Goal: Transaction & Acquisition: Subscribe to service/newsletter

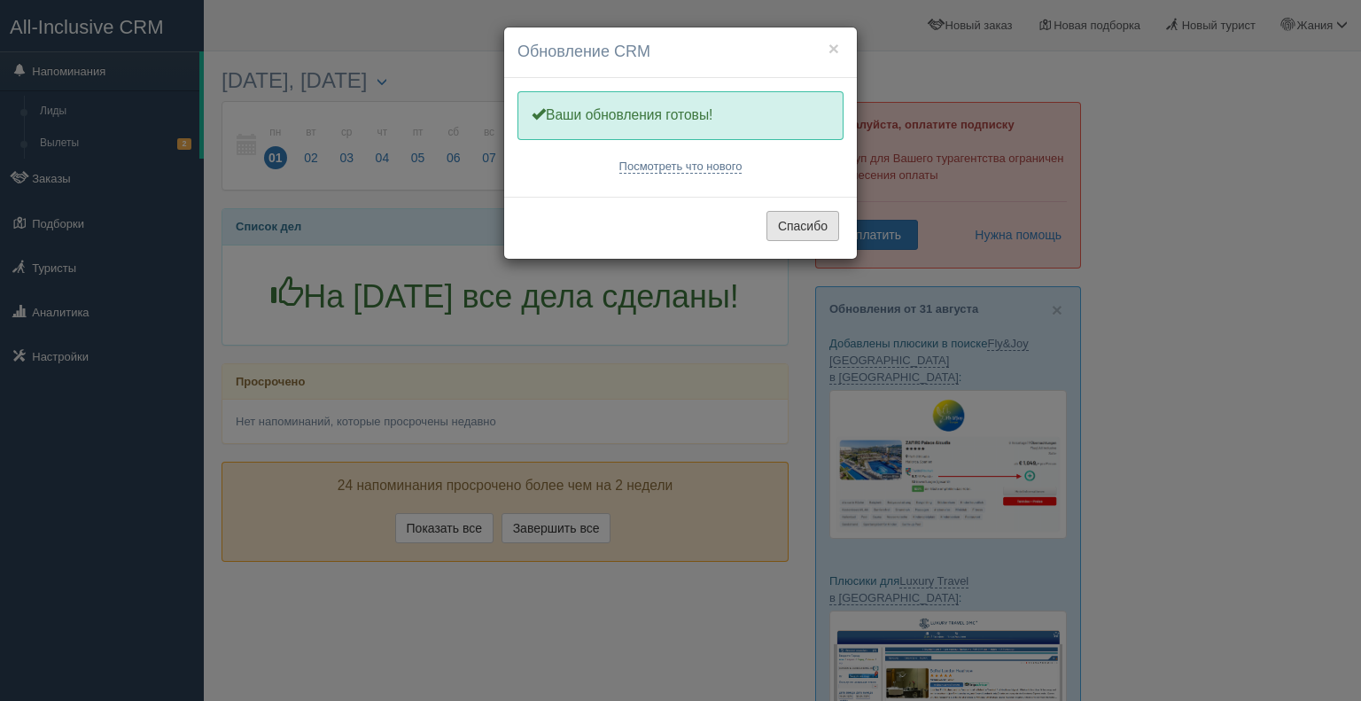
click at [797, 223] on button "Спасибо" at bounding box center [802, 226] width 73 height 30
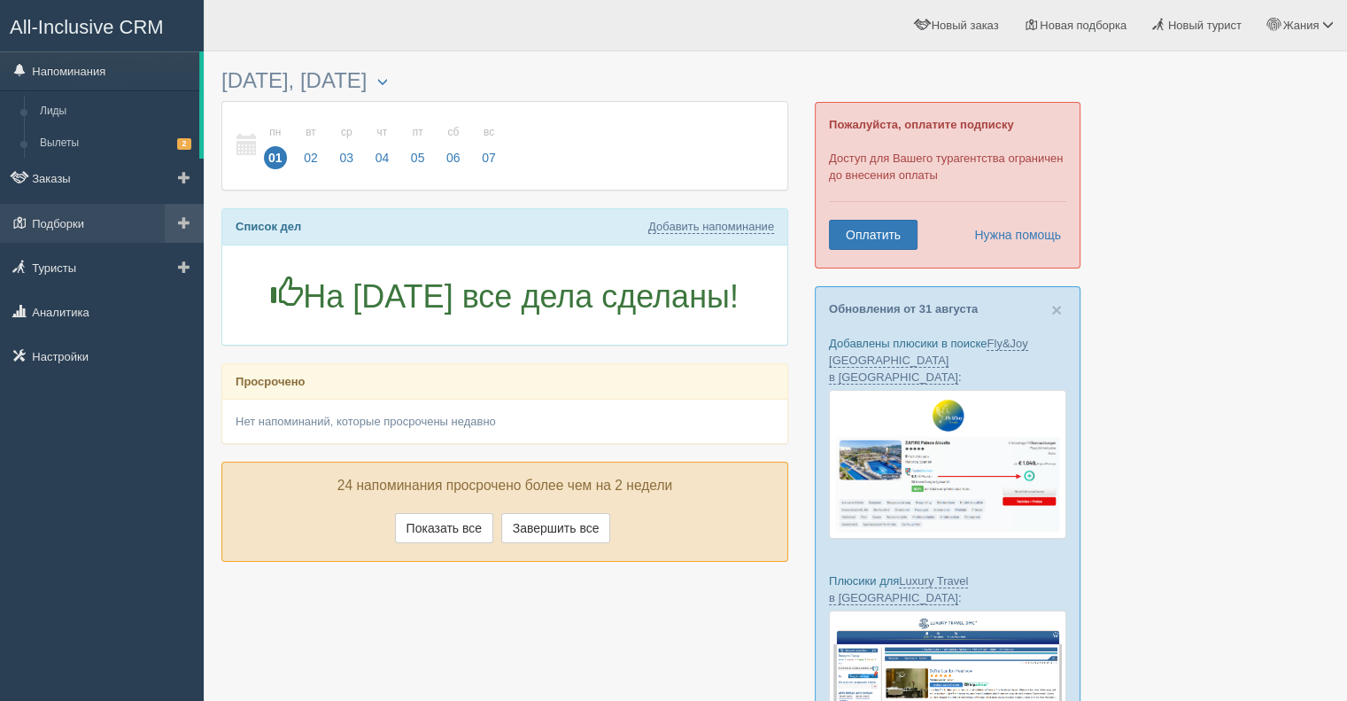
click at [174, 230] on link at bounding box center [184, 223] width 39 height 39
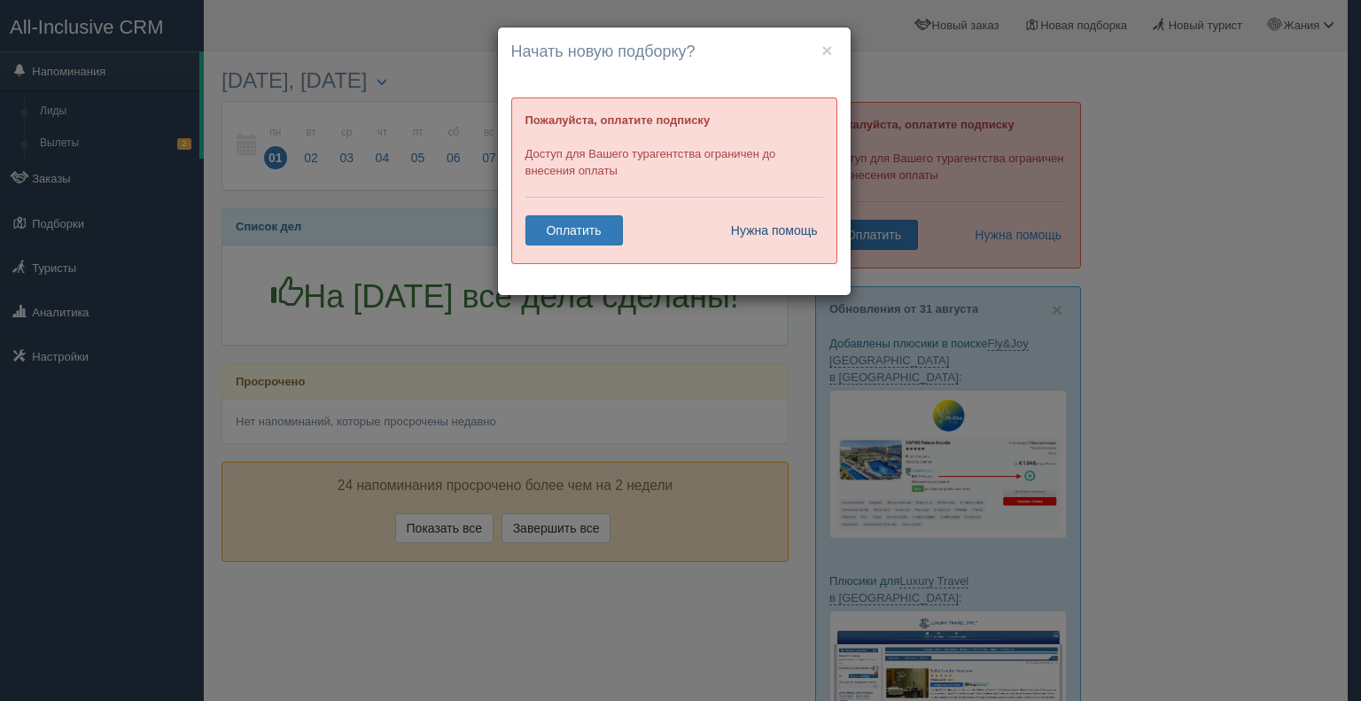
click at [781, 233] on link "Нужна помощь" at bounding box center [768, 230] width 99 height 30
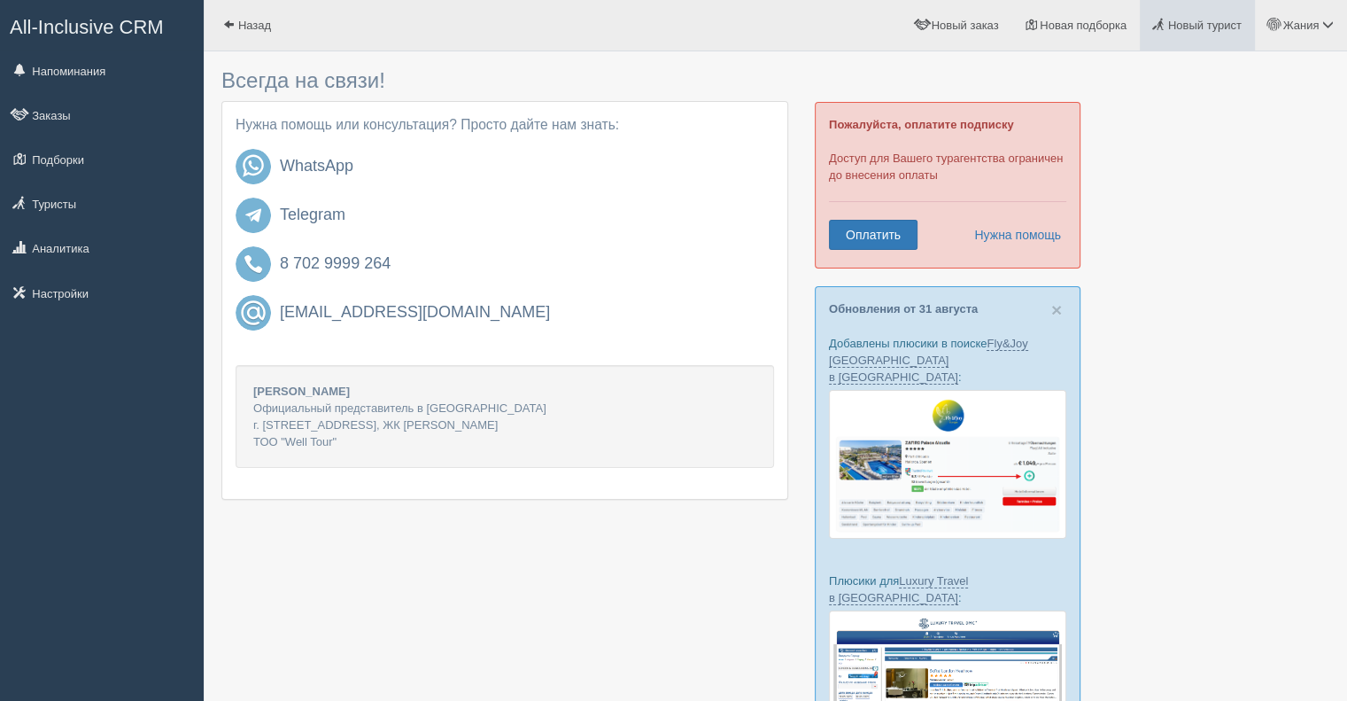
scroll to position [1, 0]
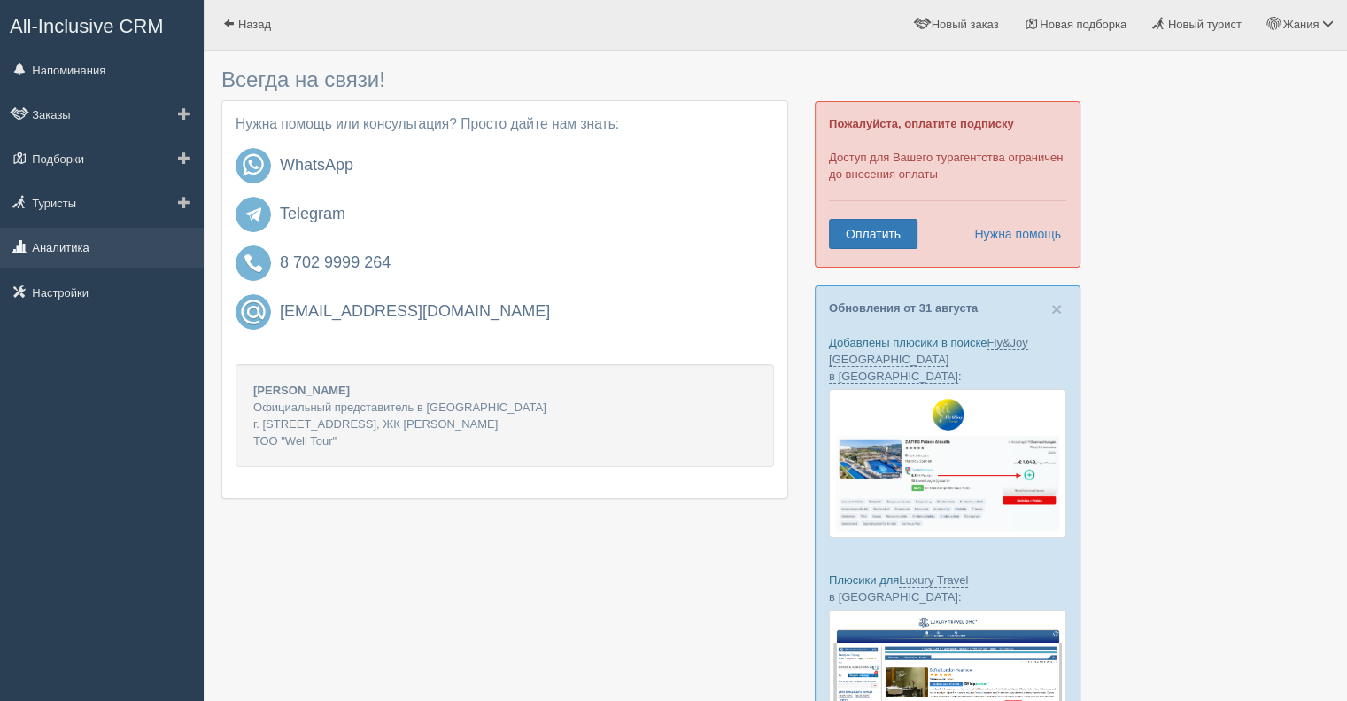
click at [105, 258] on link "Аналитика" at bounding box center [102, 247] width 204 height 39
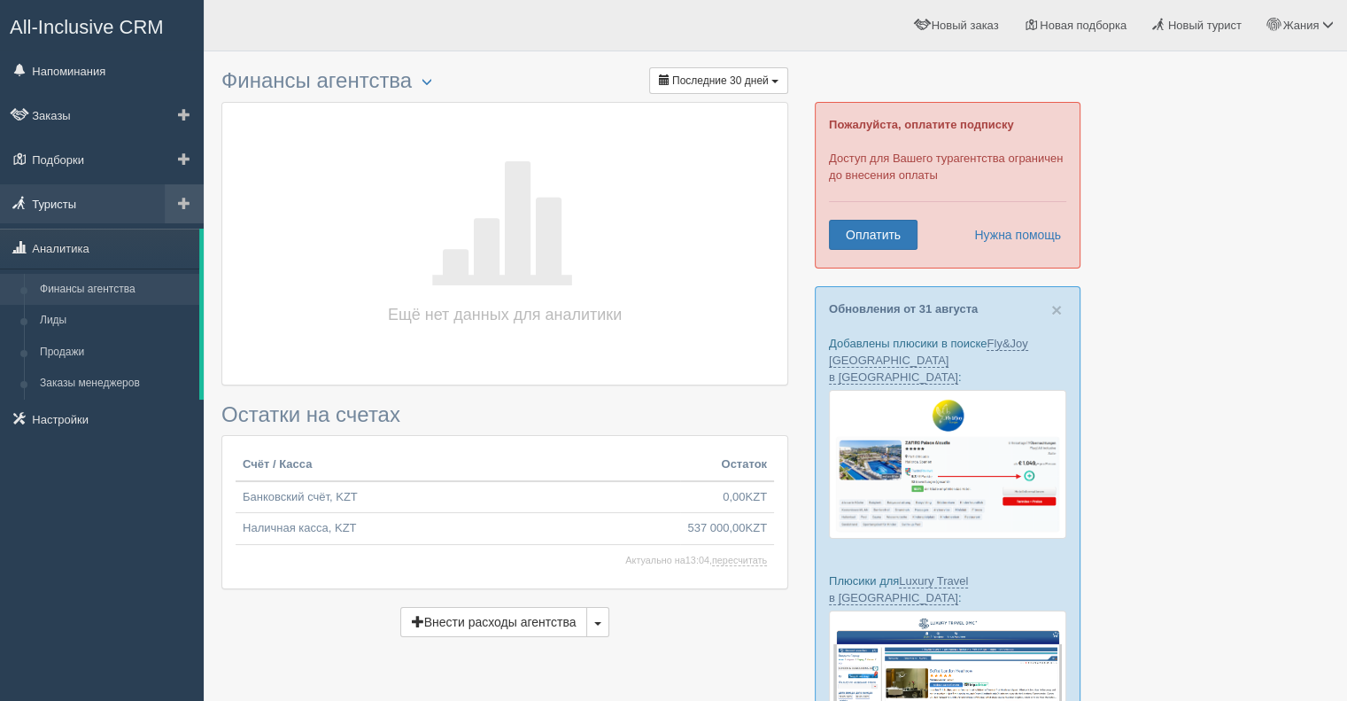
click at [108, 212] on link "Туристы" at bounding box center [102, 203] width 204 height 39
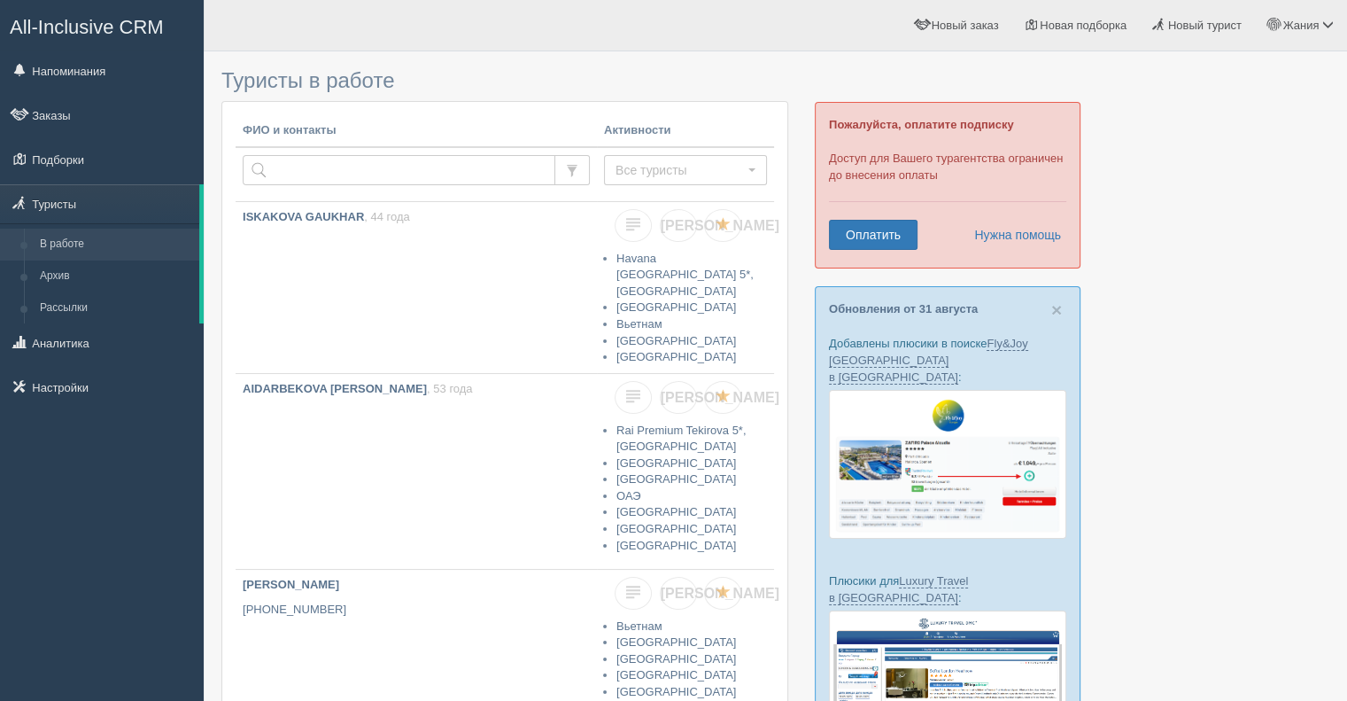
click at [115, 170] on link "Подборки" at bounding box center [102, 159] width 204 height 39
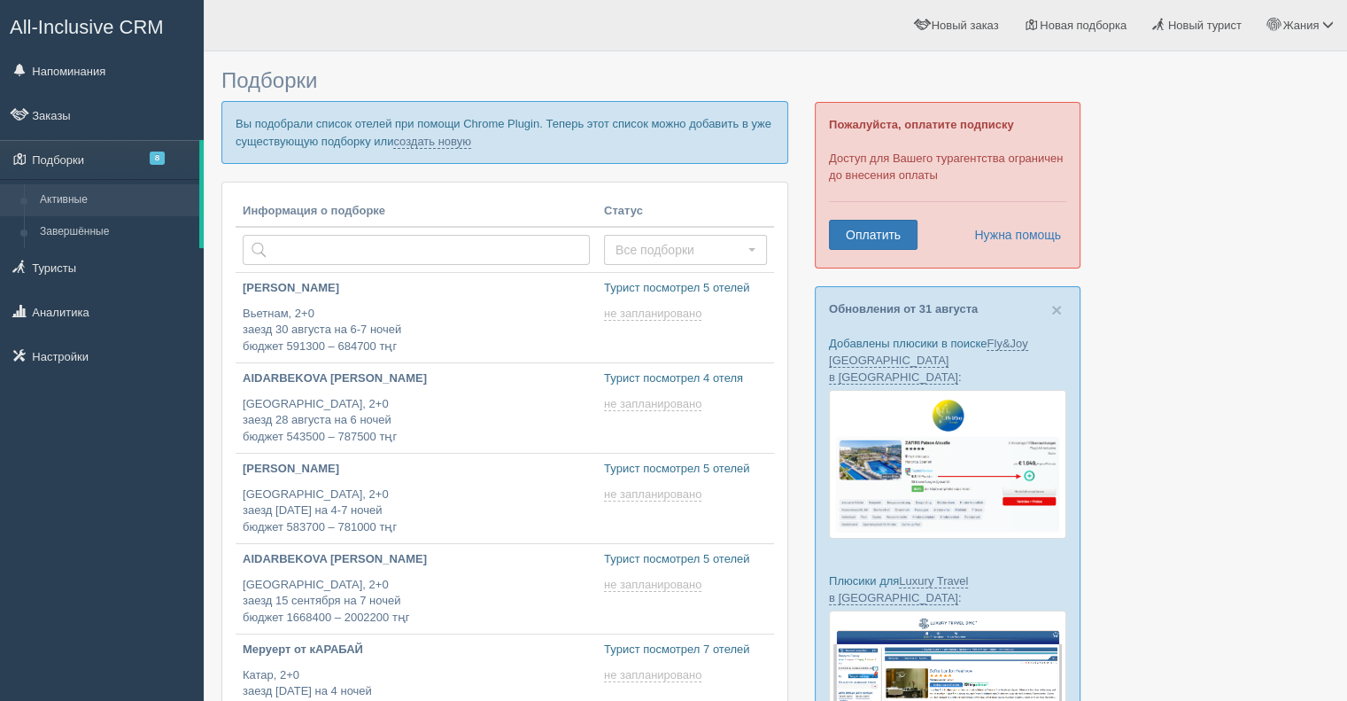
click at [418, 148] on p "Вы подобрали список отелей при помощи Chrome Plugin. Теперь этот список можно д…" at bounding box center [504, 132] width 567 height 62
click at [423, 143] on link "создать новую" at bounding box center [432, 142] width 78 height 14
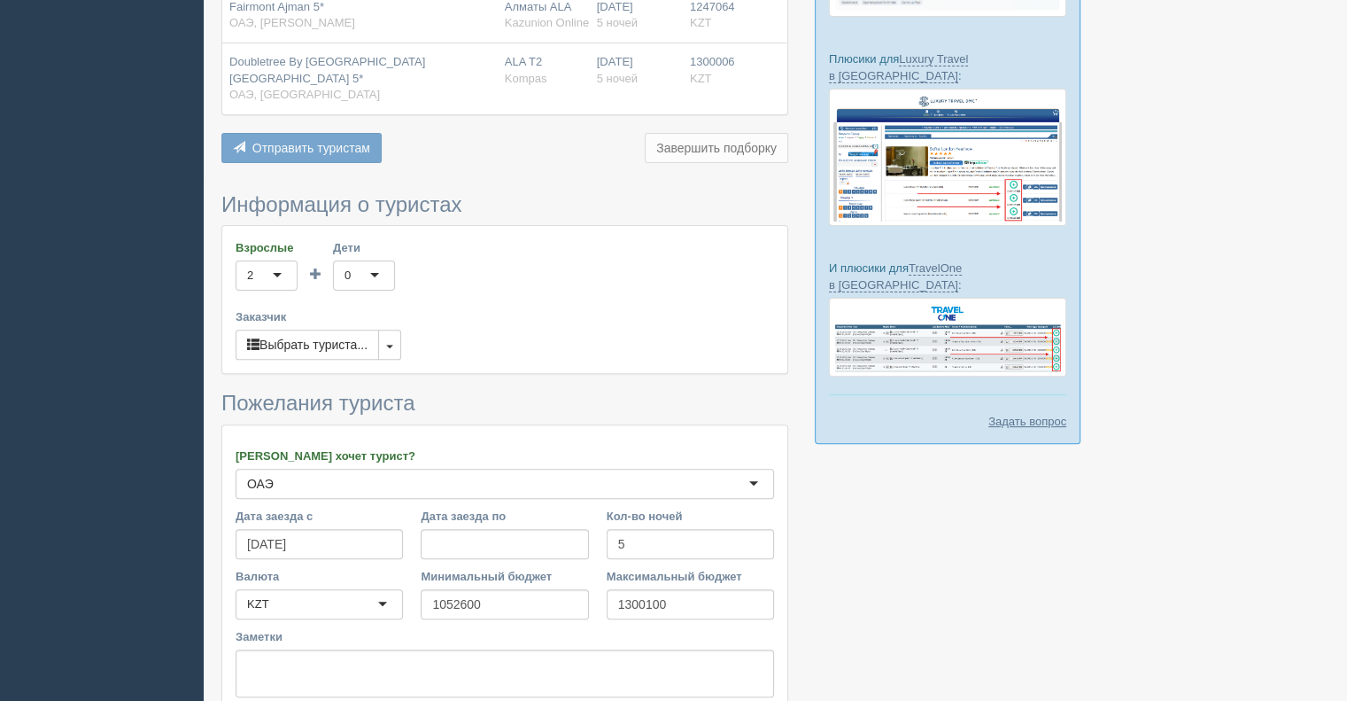
scroll to position [532, 0]
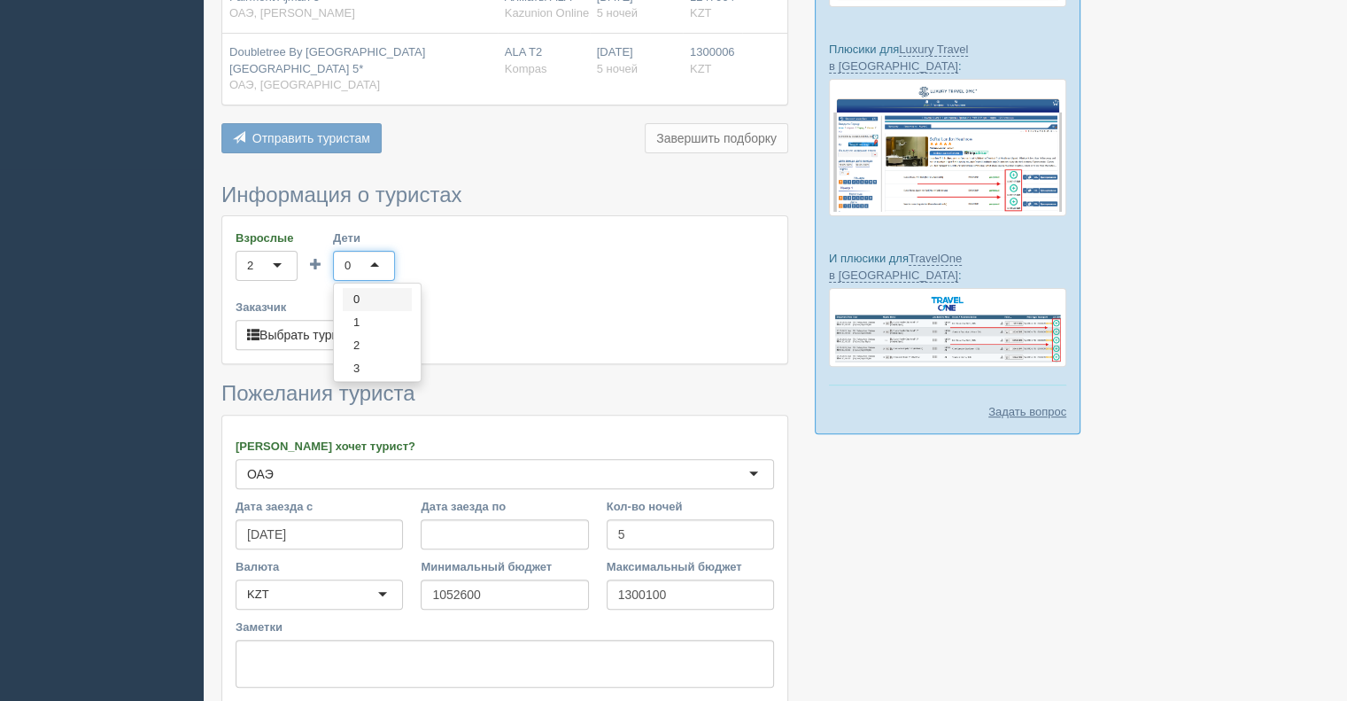
click at [347, 257] on div "0" at bounding box center [348, 266] width 6 height 18
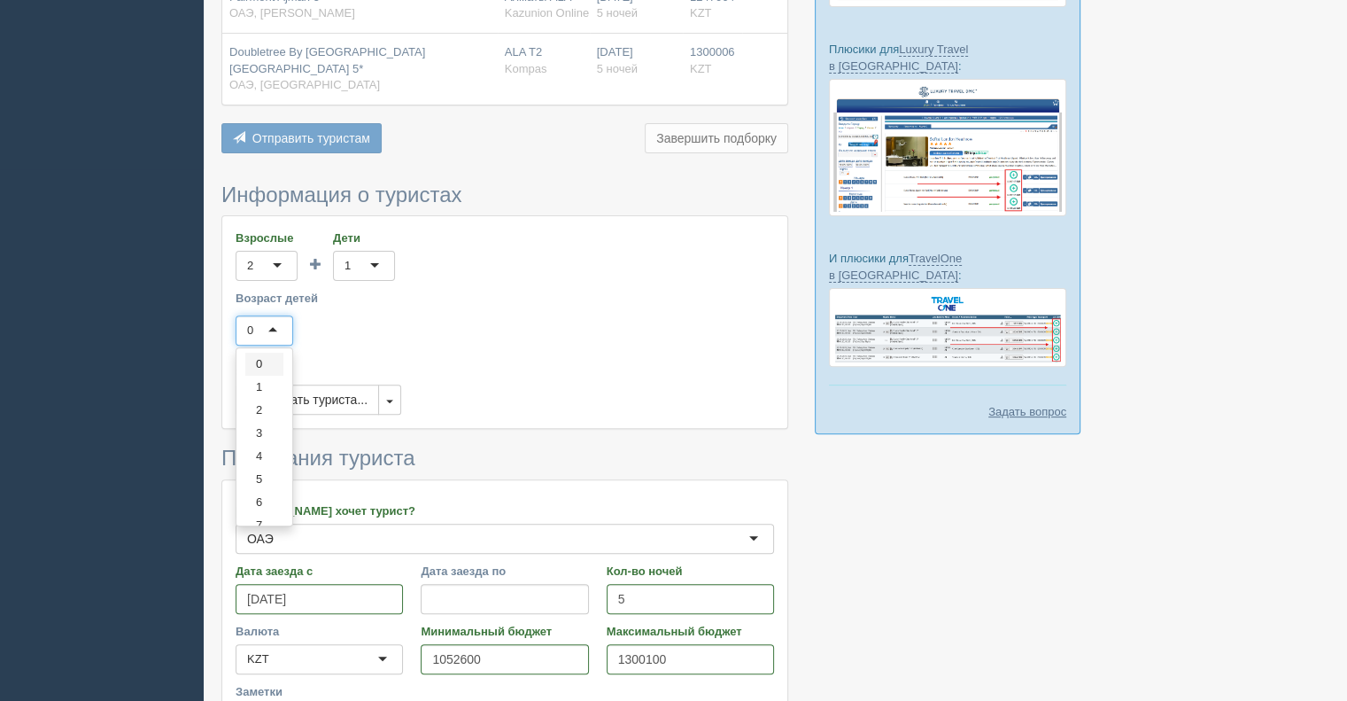
click at [270, 315] on div "0" at bounding box center [265, 330] width 58 height 30
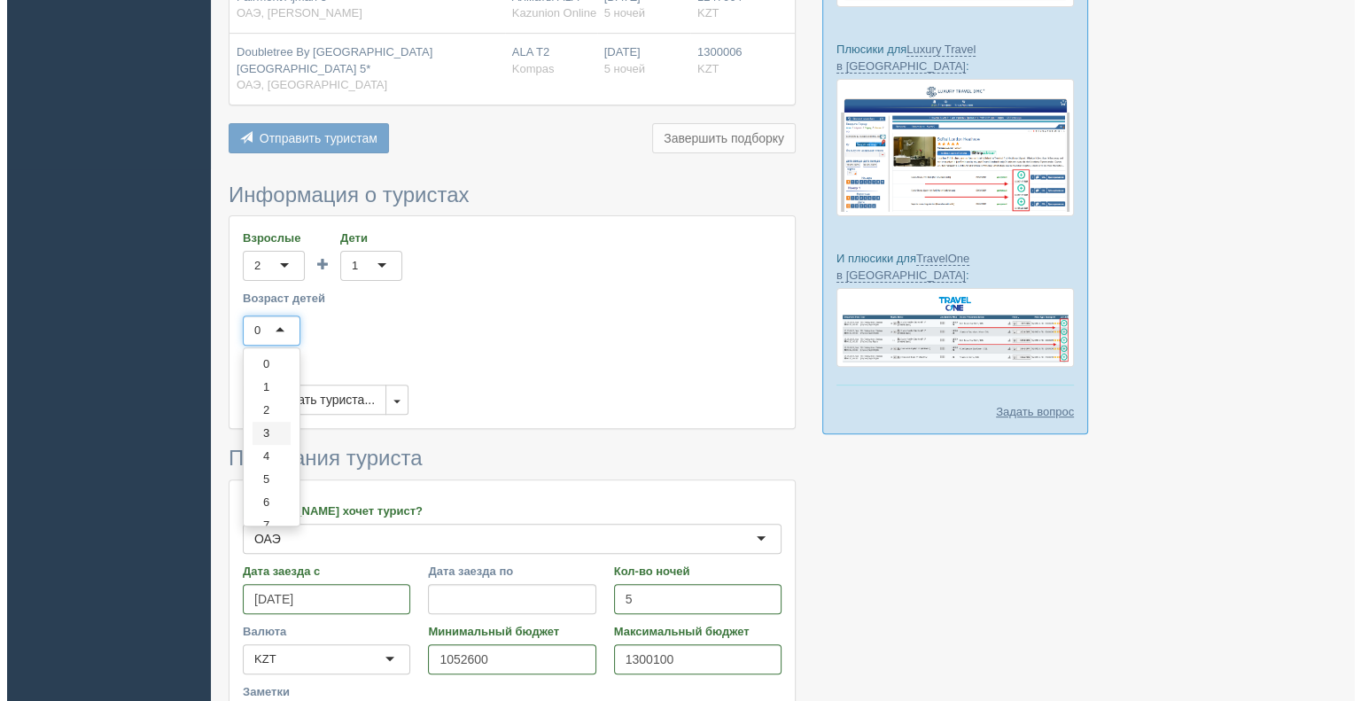
scroll to position [89, 0]
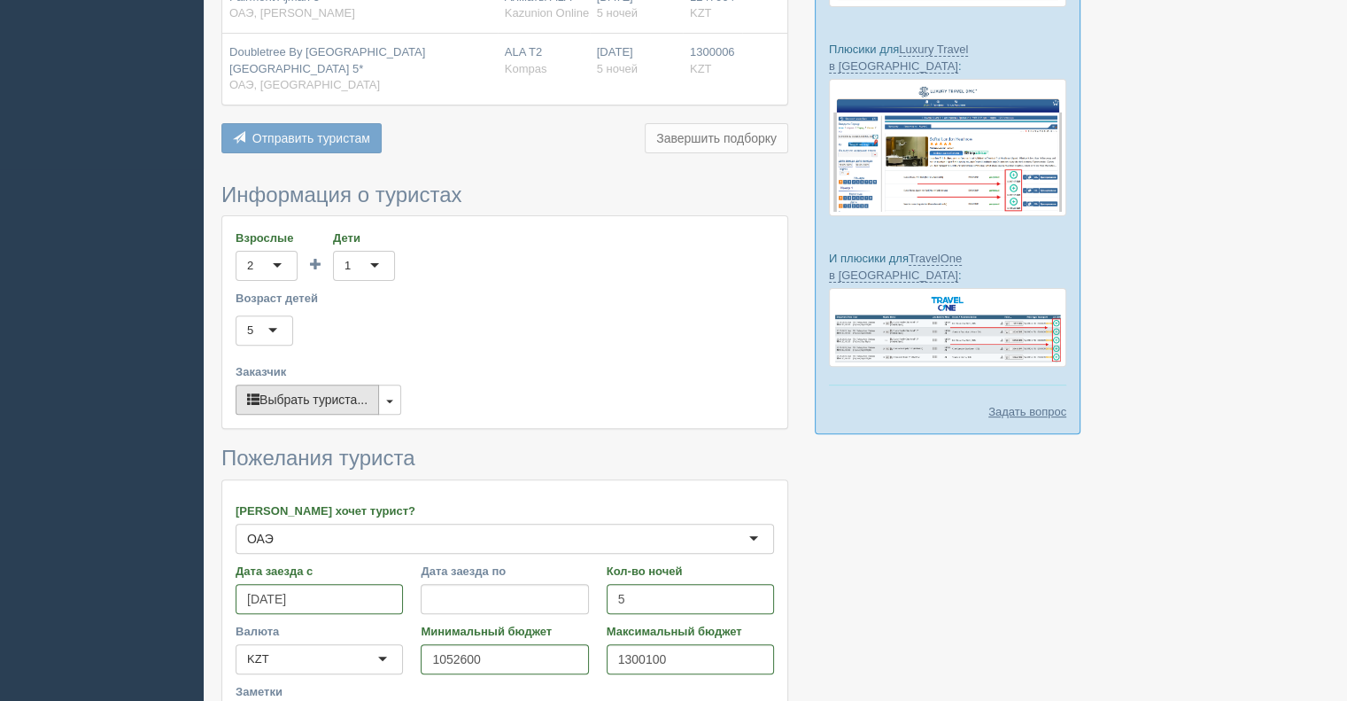
click at [281, 384] on button "Выбрать туриста..." at bounding box center [308, 399] width 144 height 30
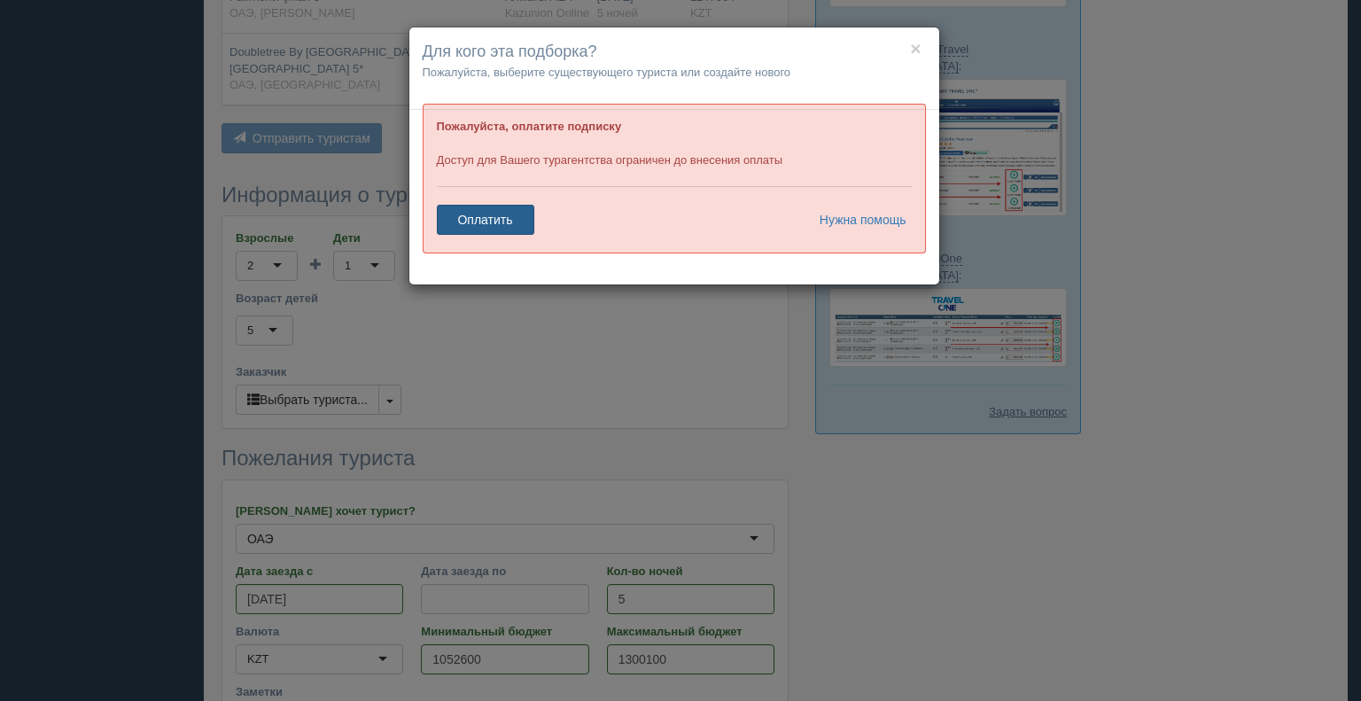
click at [511, 215] on link "Оплатить" at bounding box center [485, 220] width 97 height 30
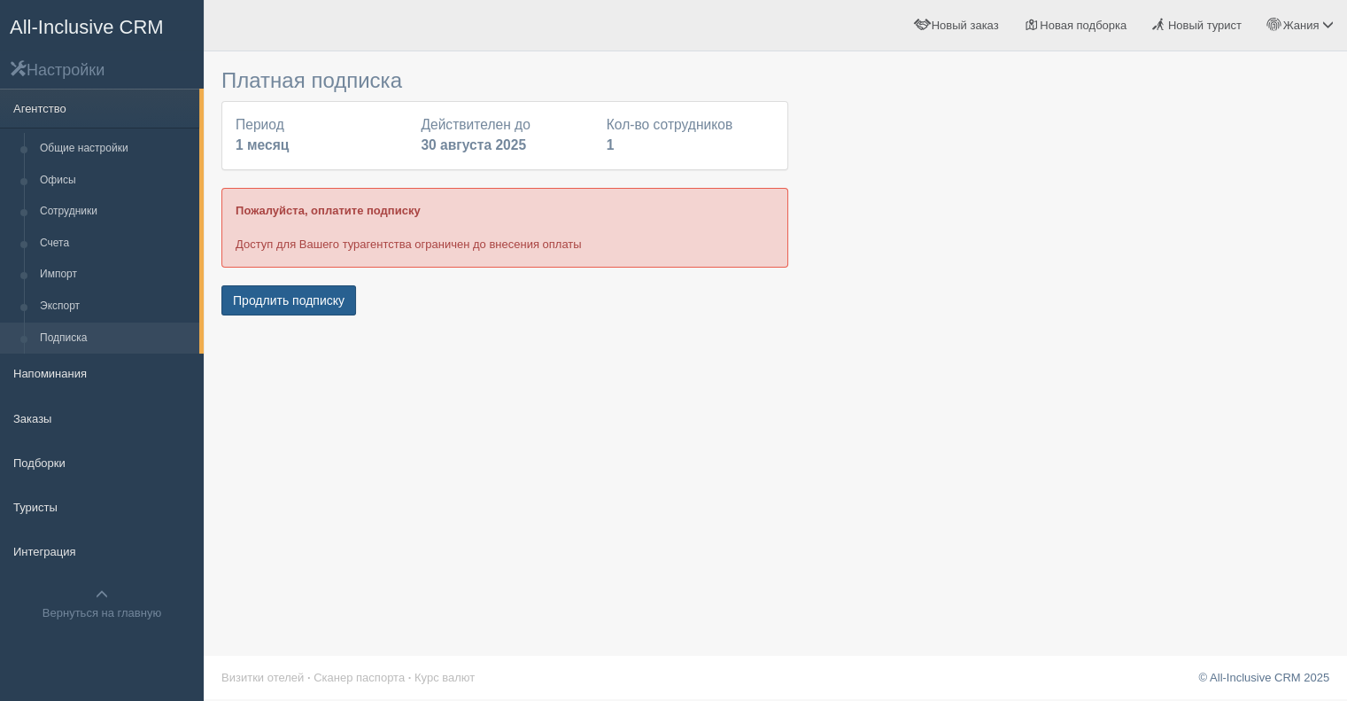
click at [252, 298] on button "Продлить подписку" at bounding box center [288, 300] width 135 height 30
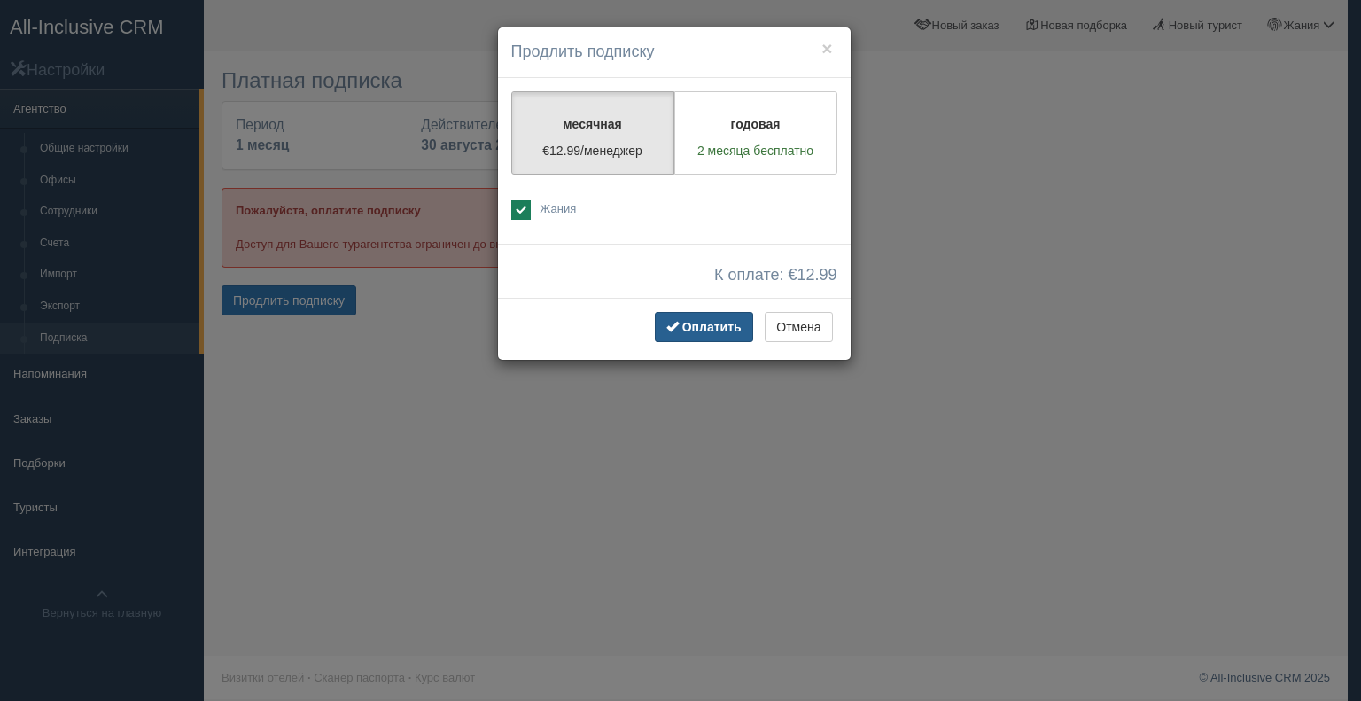
click at [737, 326] on span "Оплатить" at bounding box center [711, 327] width 59 height 14
